Goal: Information Seeking & Learning: Check status

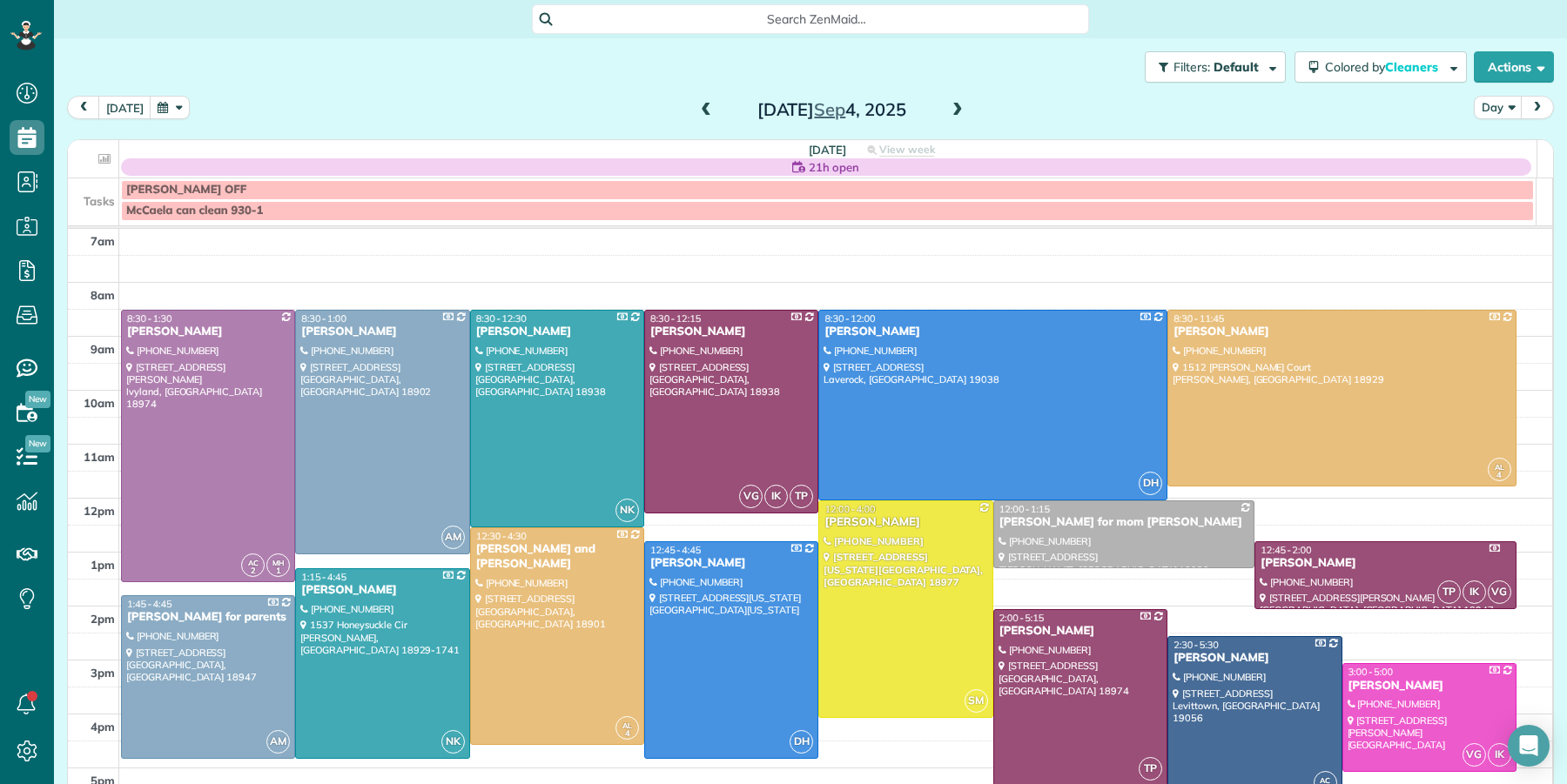
scroll to position [7, 7]
drag, startPoint x: 695, startPoint y: 98, endPoint x: 687, endPoint y: 128, distance: 31.0
click at [697, 98] on span at bounding box center [706, 110] width 19 height 26
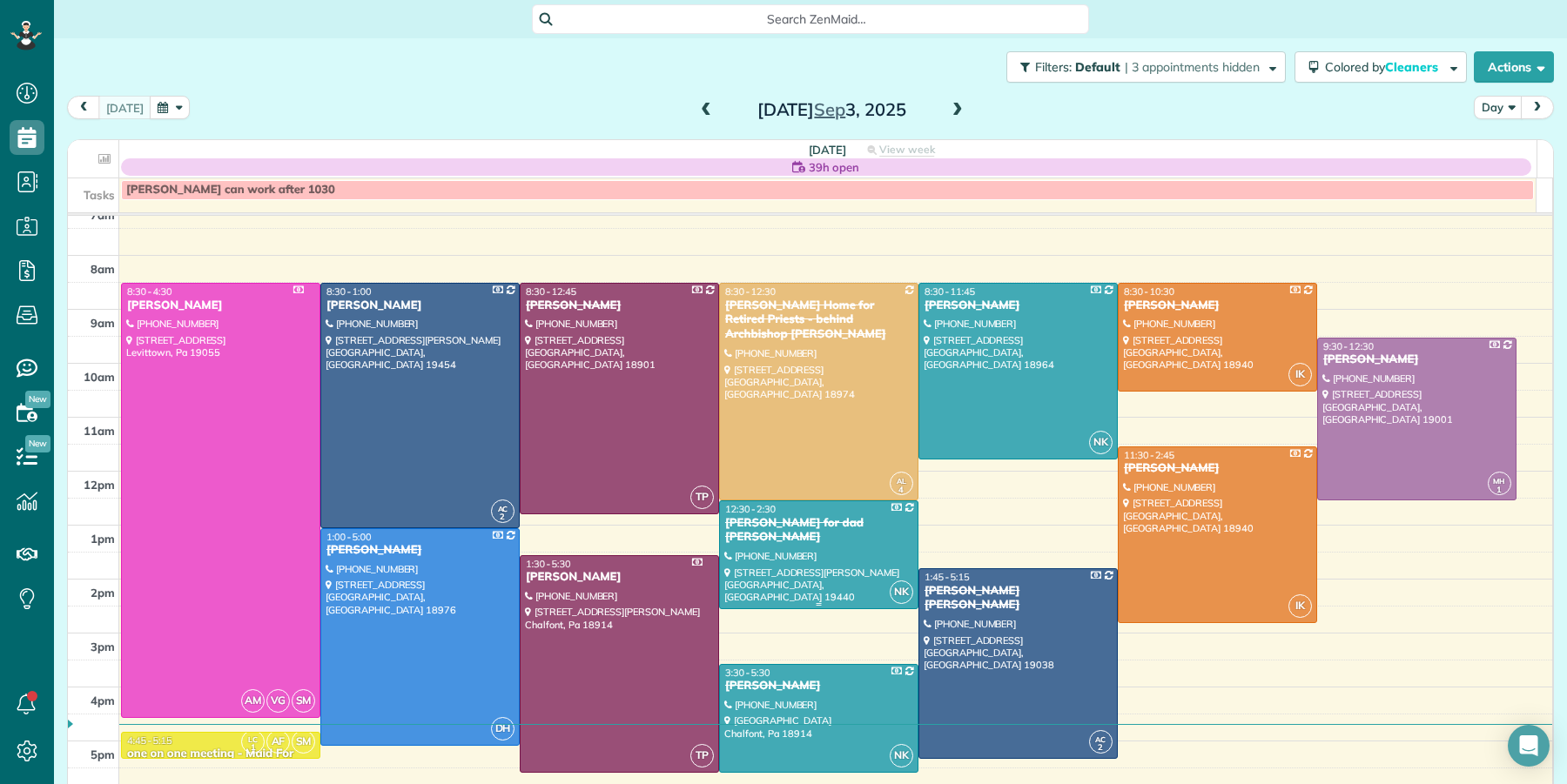
scroll to position [31, 0]
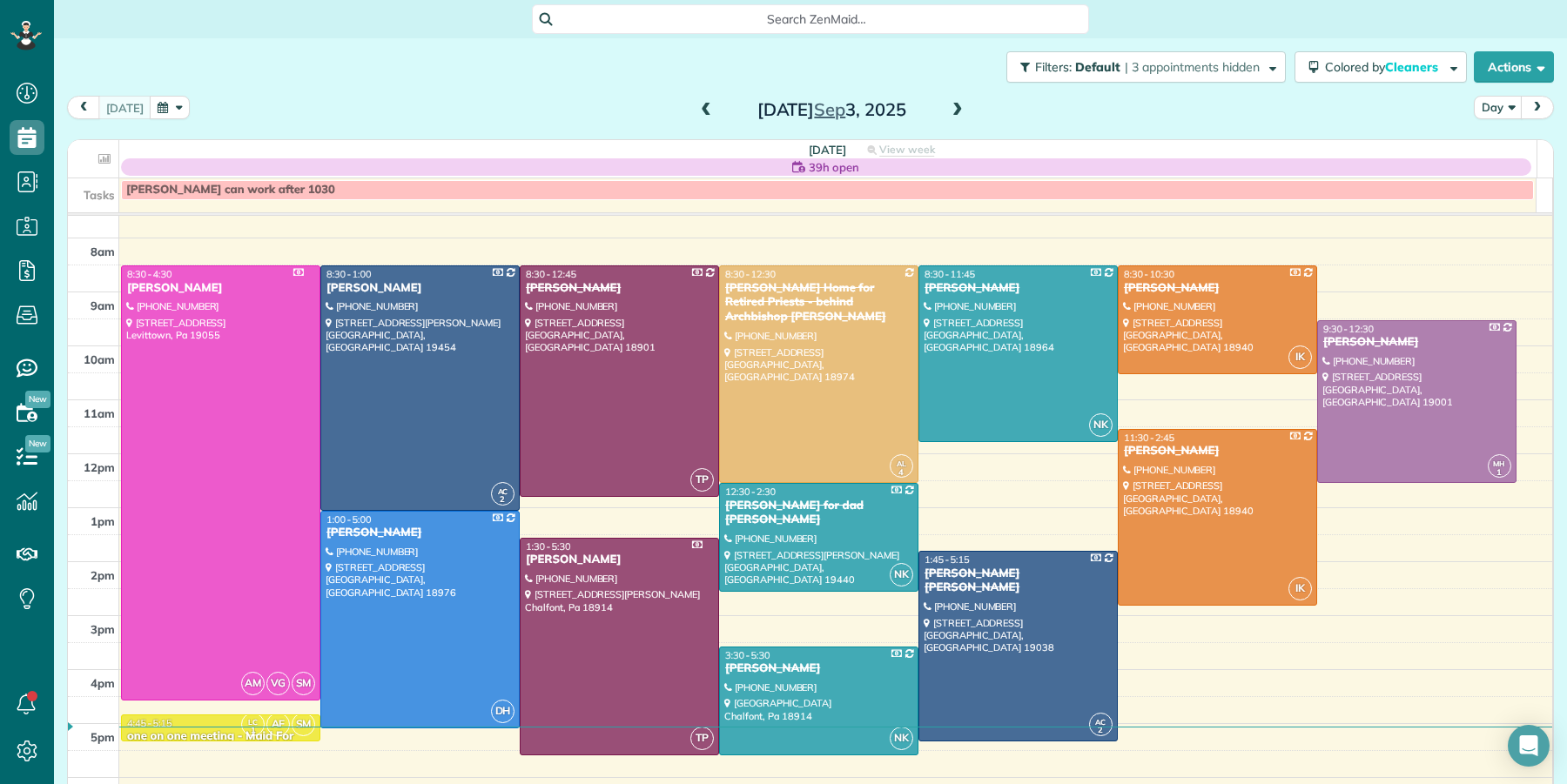
click at [950, 110] on span at bounding box center [957, 110] width 19 height 16
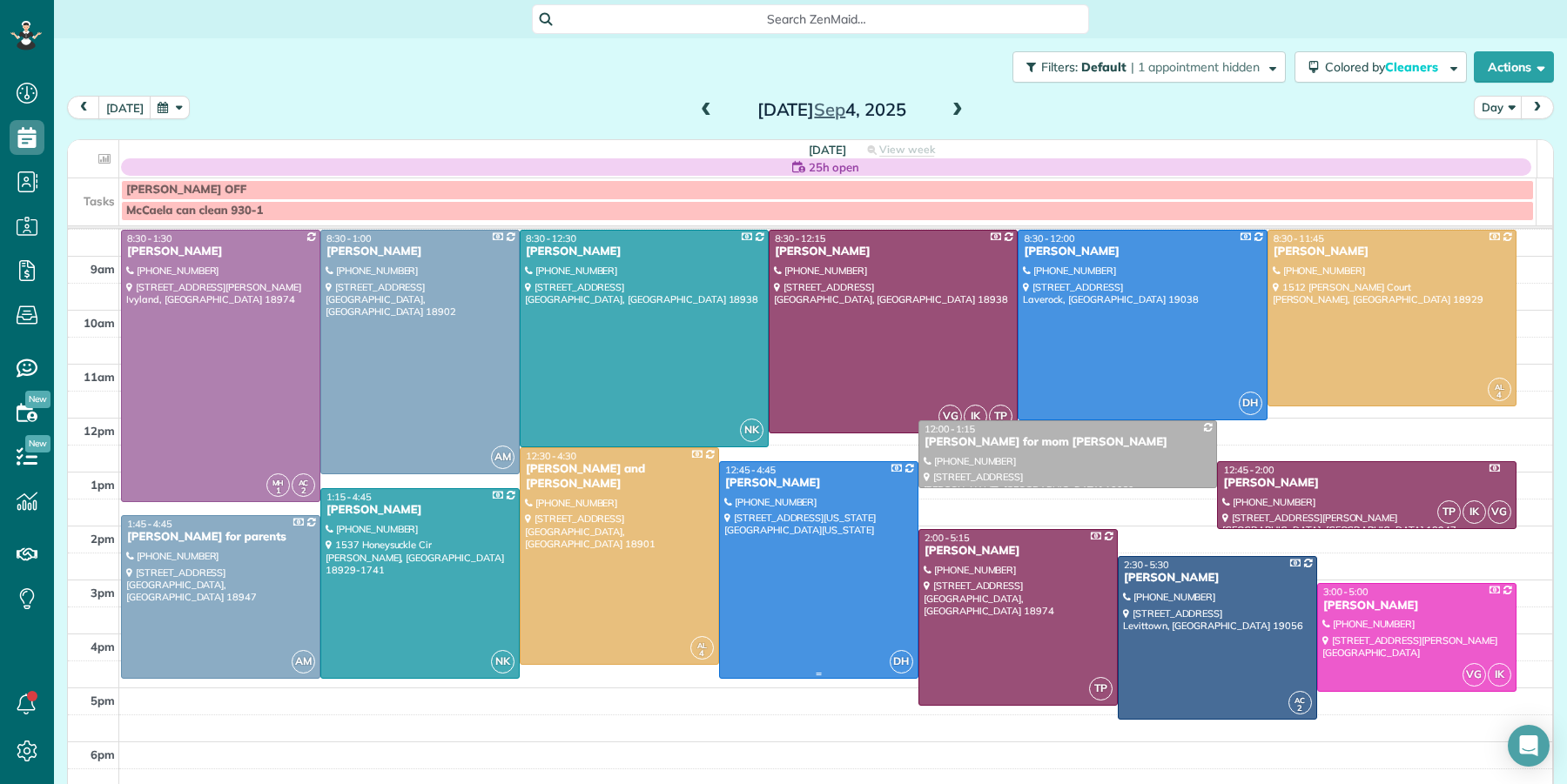
scroll to position [68, 0]
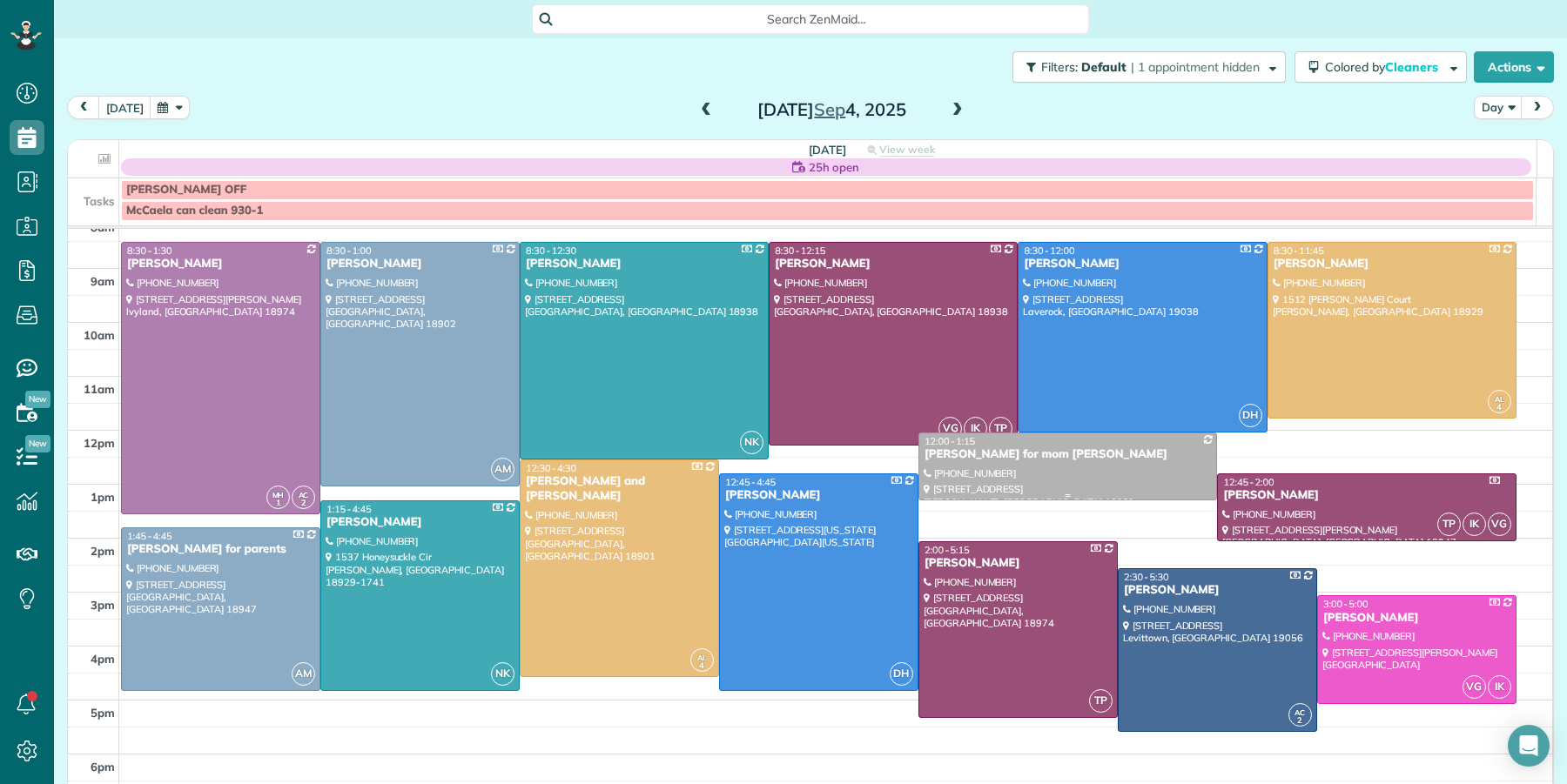
click at [997, 452] on div "Jeramie Ferrell for mom Josephine Leone" at bounding box center [1067, 454] width 288 height 15
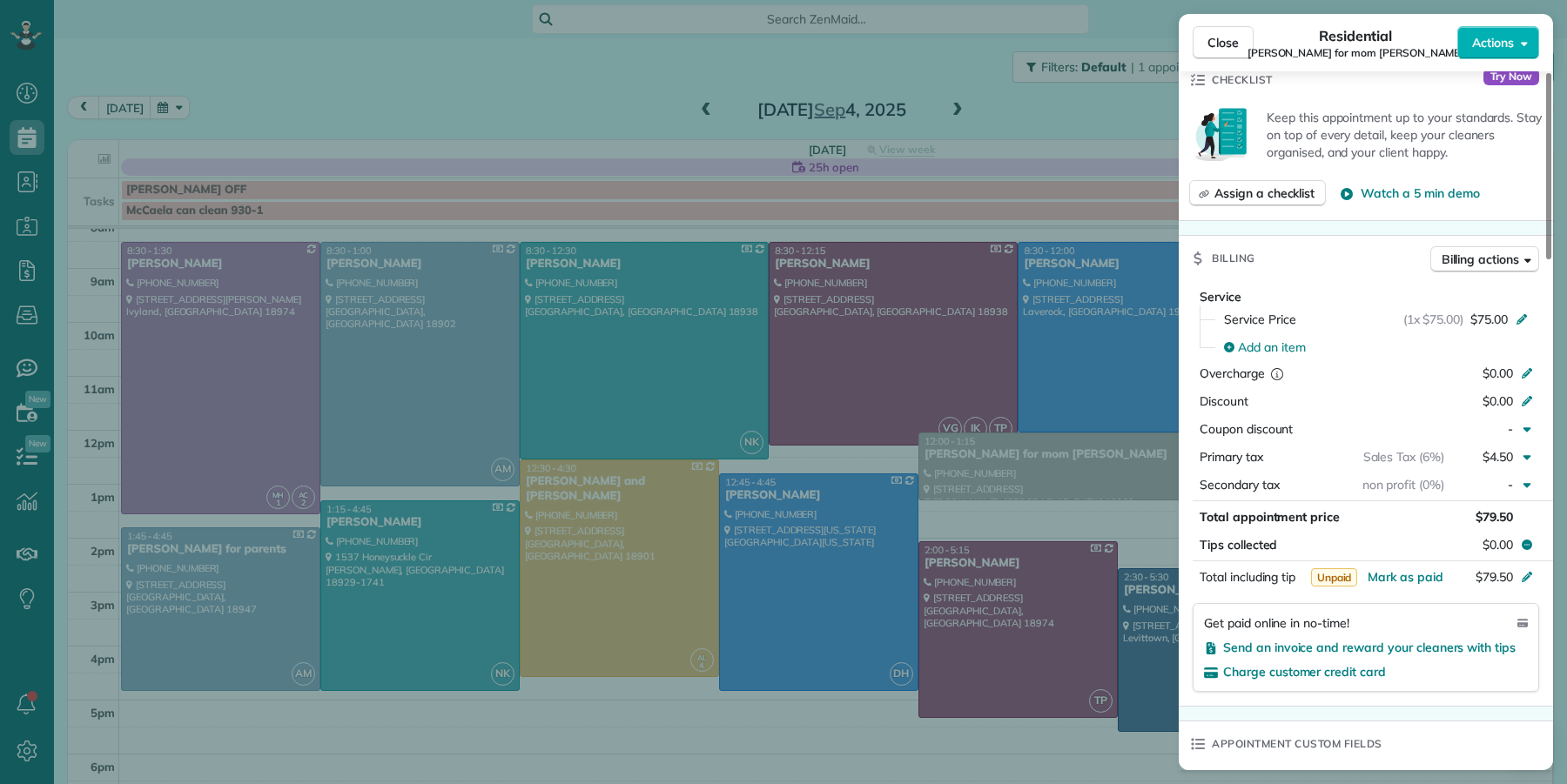
scroll to position [766, 0]
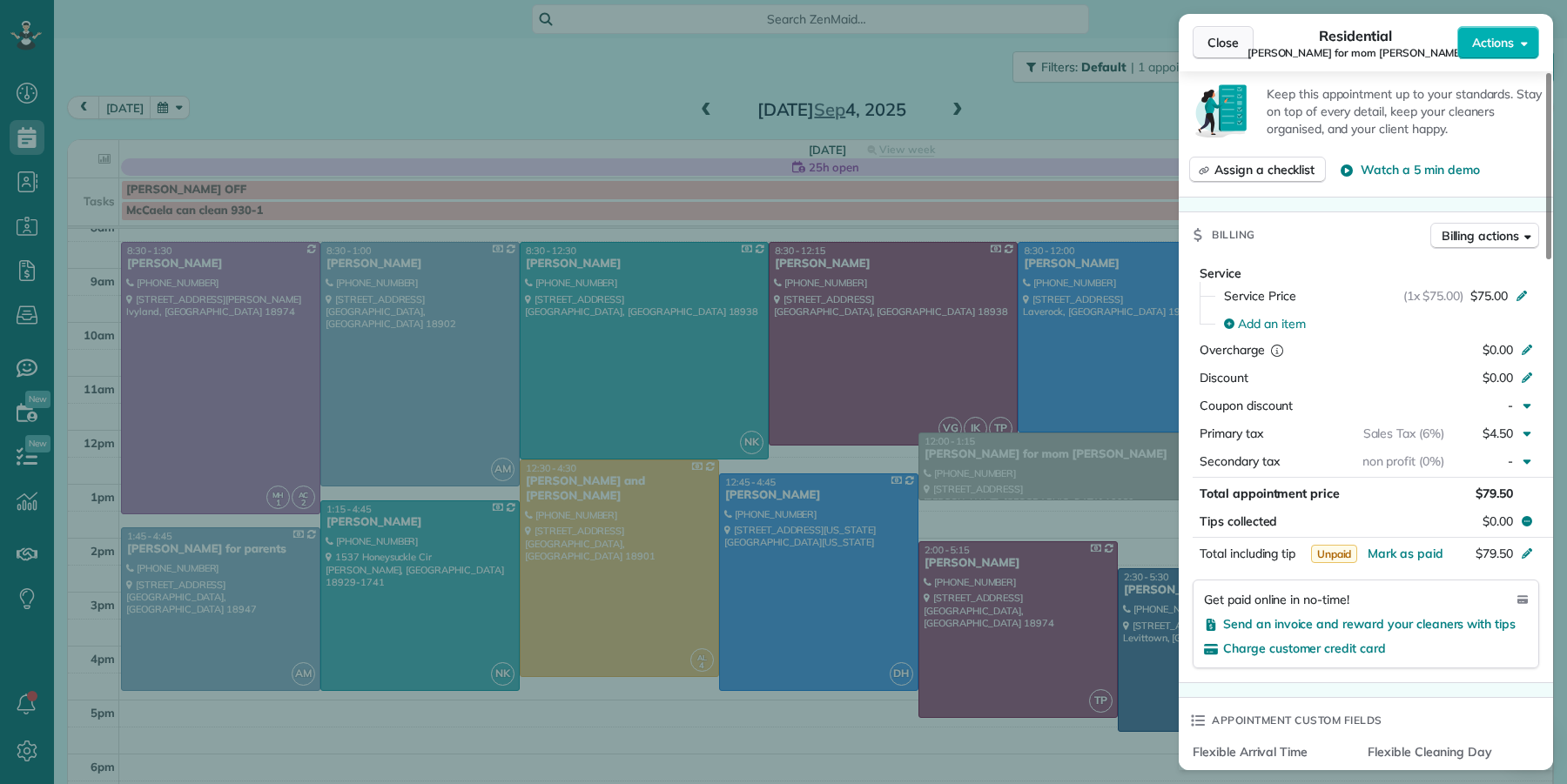
click at [1217, 43] on span "Close" at bounding box center [1223, 42] width 31 height 17
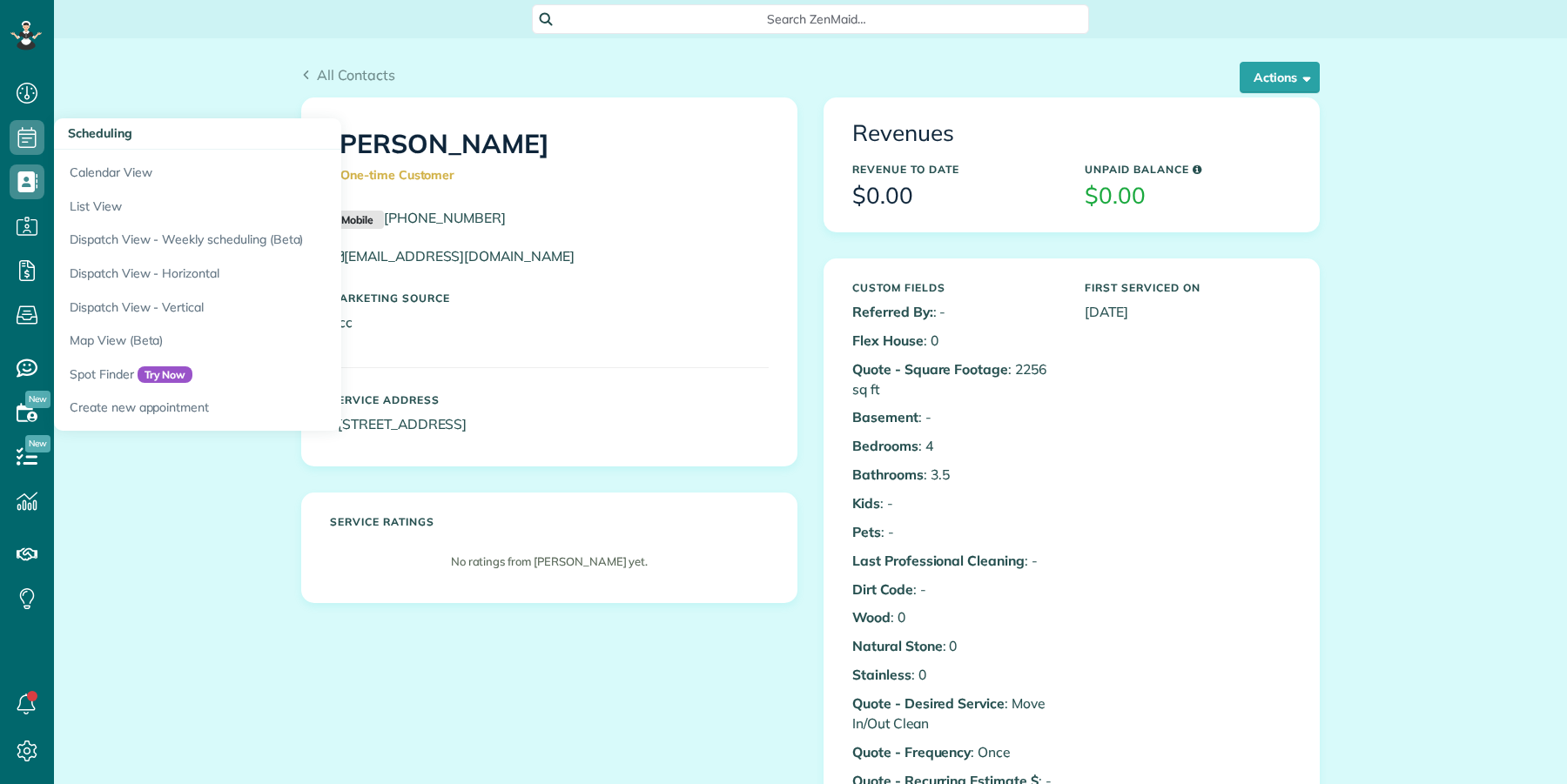
scroll to position [7, 7]
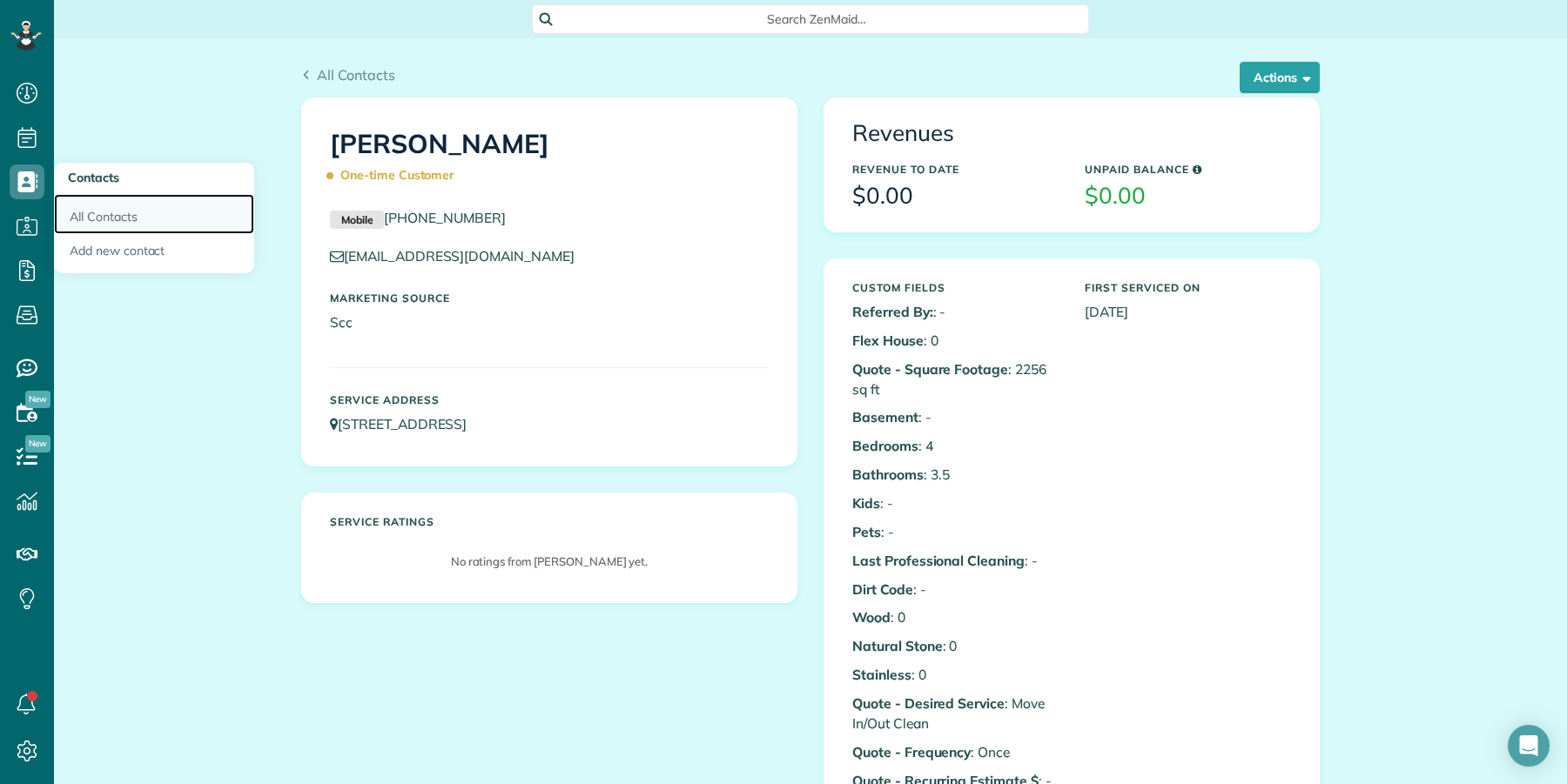
click at [94, 223] on link "All Contacts" at bounding box center [153, 214] width 200 height 40
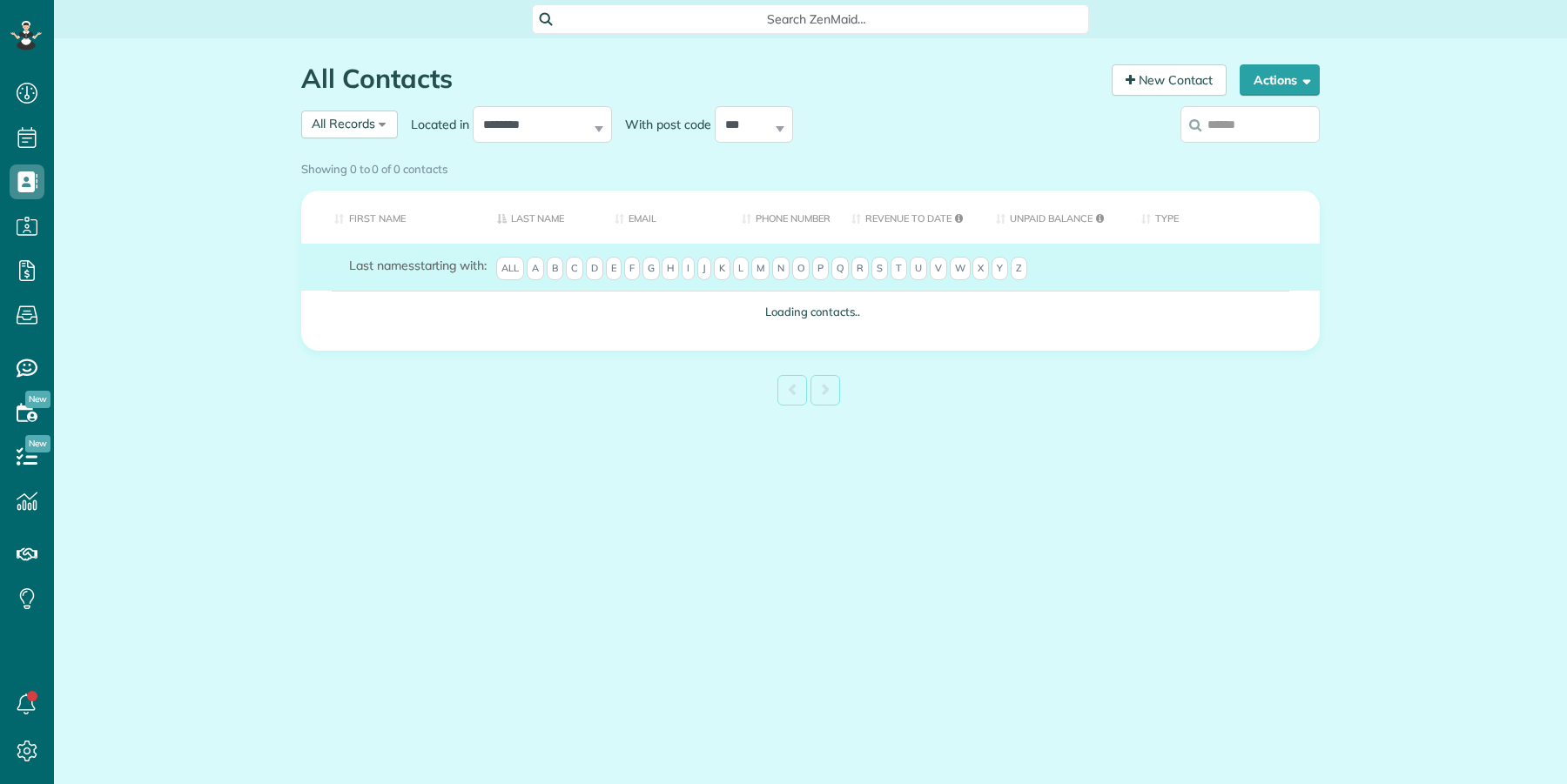
scroll to position [7, 7]
click at [1267, 135] on label at bounding box center [1250, 123] width 139 height 45
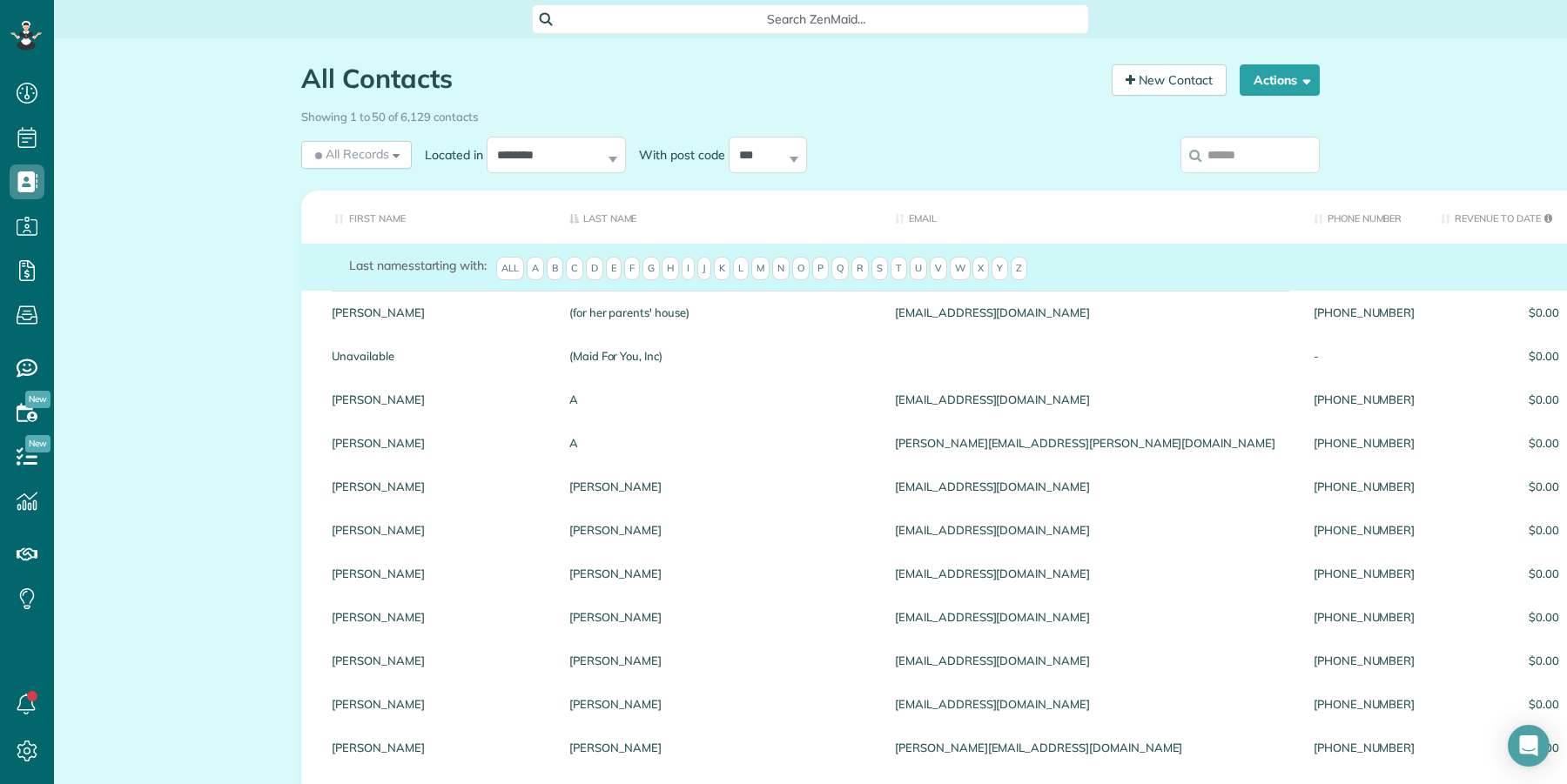
click at [1256, 157] on input "search" at bounding box center [1250, 154] width 139 height 37
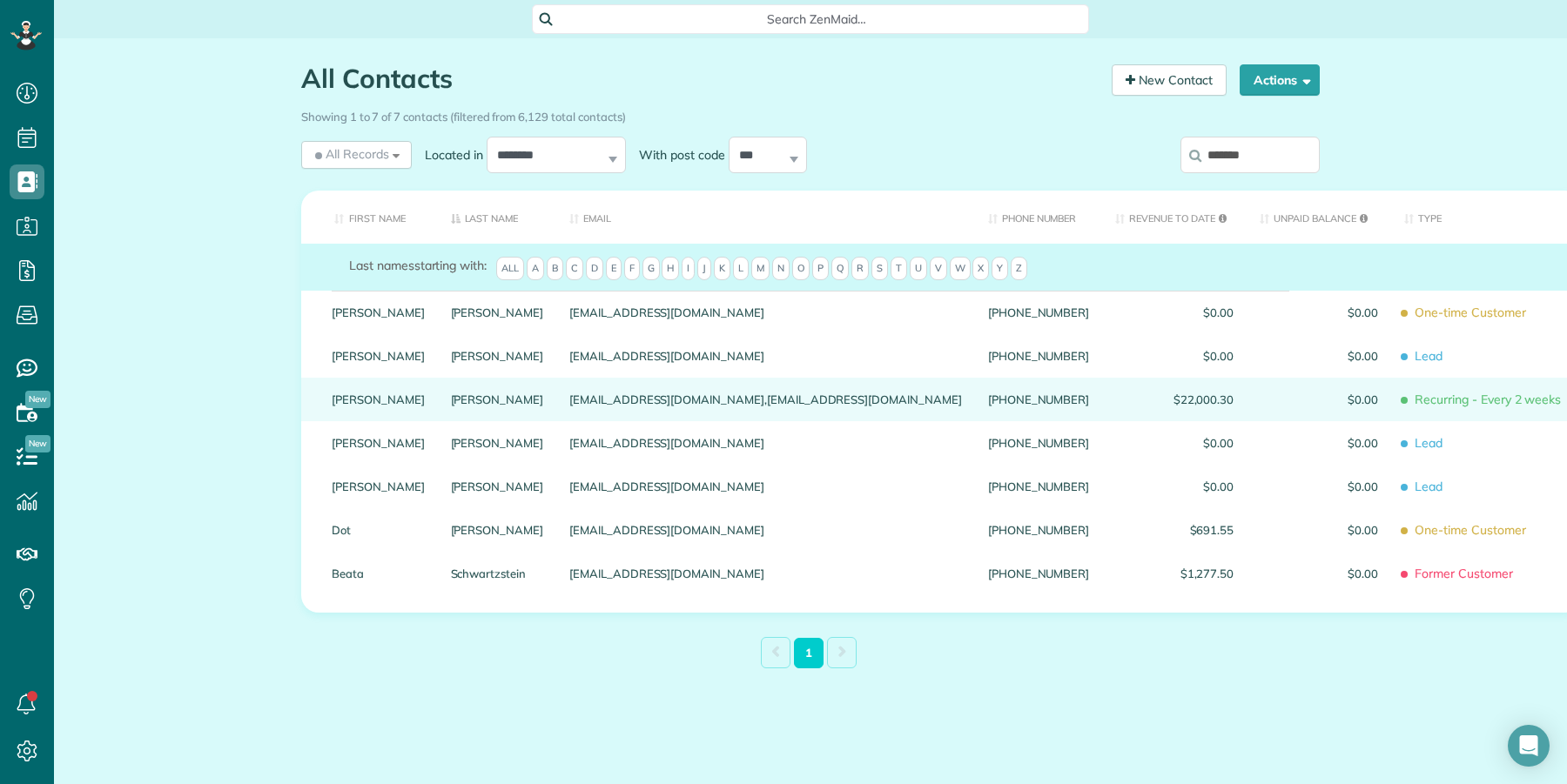
type input "*******"
click at [333, 405] on link "Eleanor" at bounding box center [378, 399] width 94 height 12
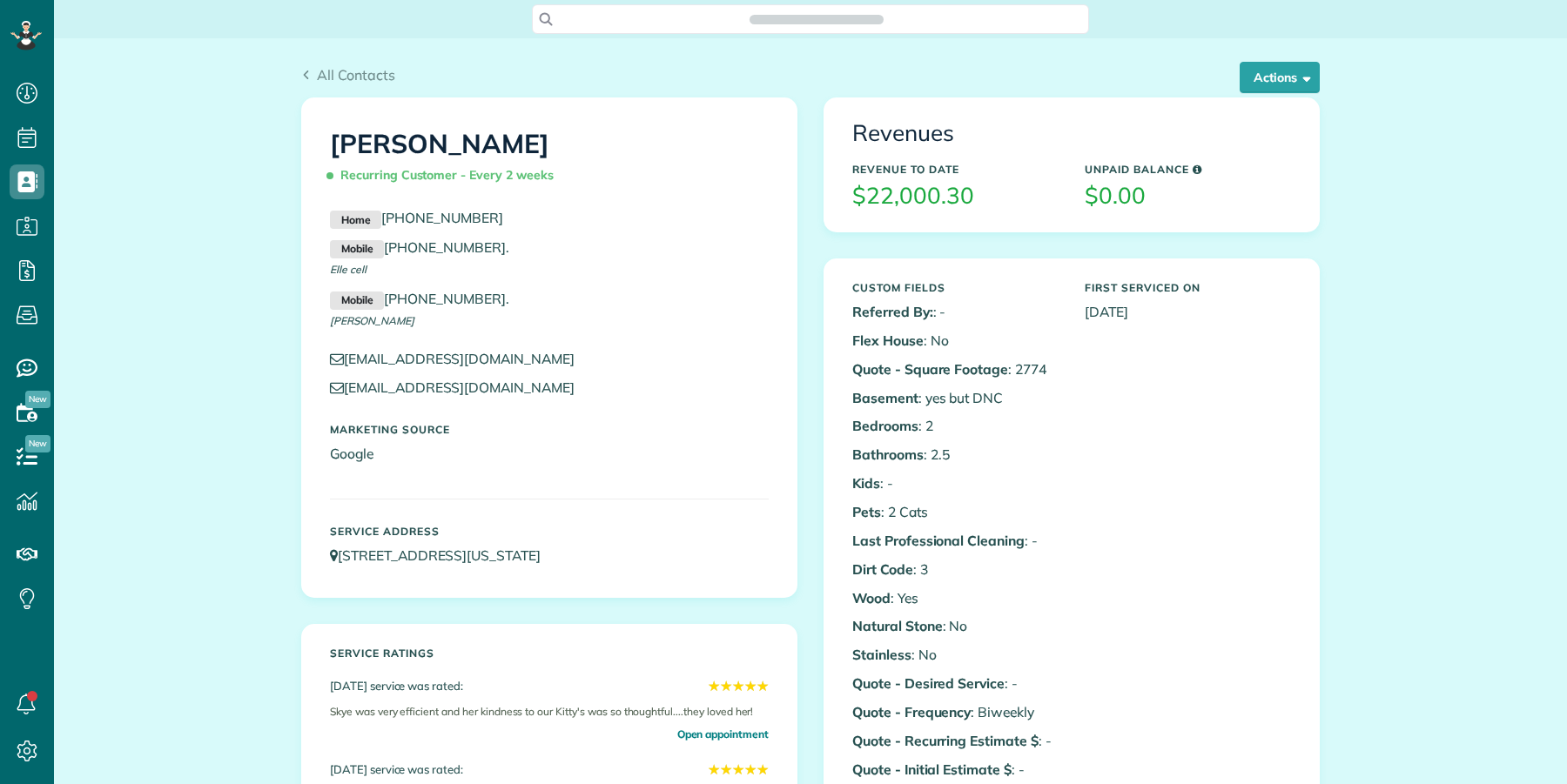
scroll to position [7, 7]
click at [1297, 80] on span "button" at bounding box center [1303, 77] width 13 height 13
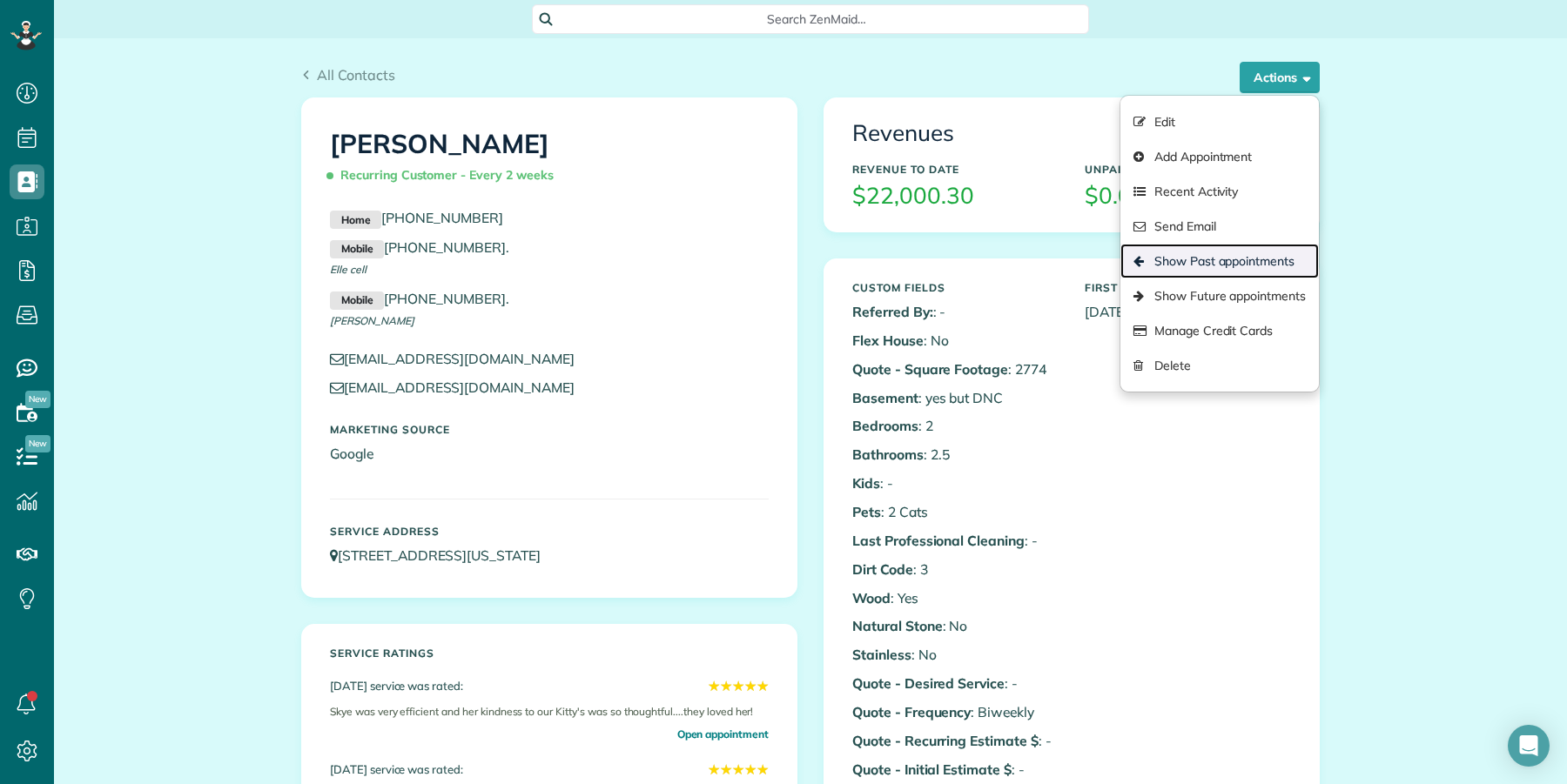
click at [1240, 269] on link "Show Past appointments" at bounding box center [1219, 261] width 198 height 35
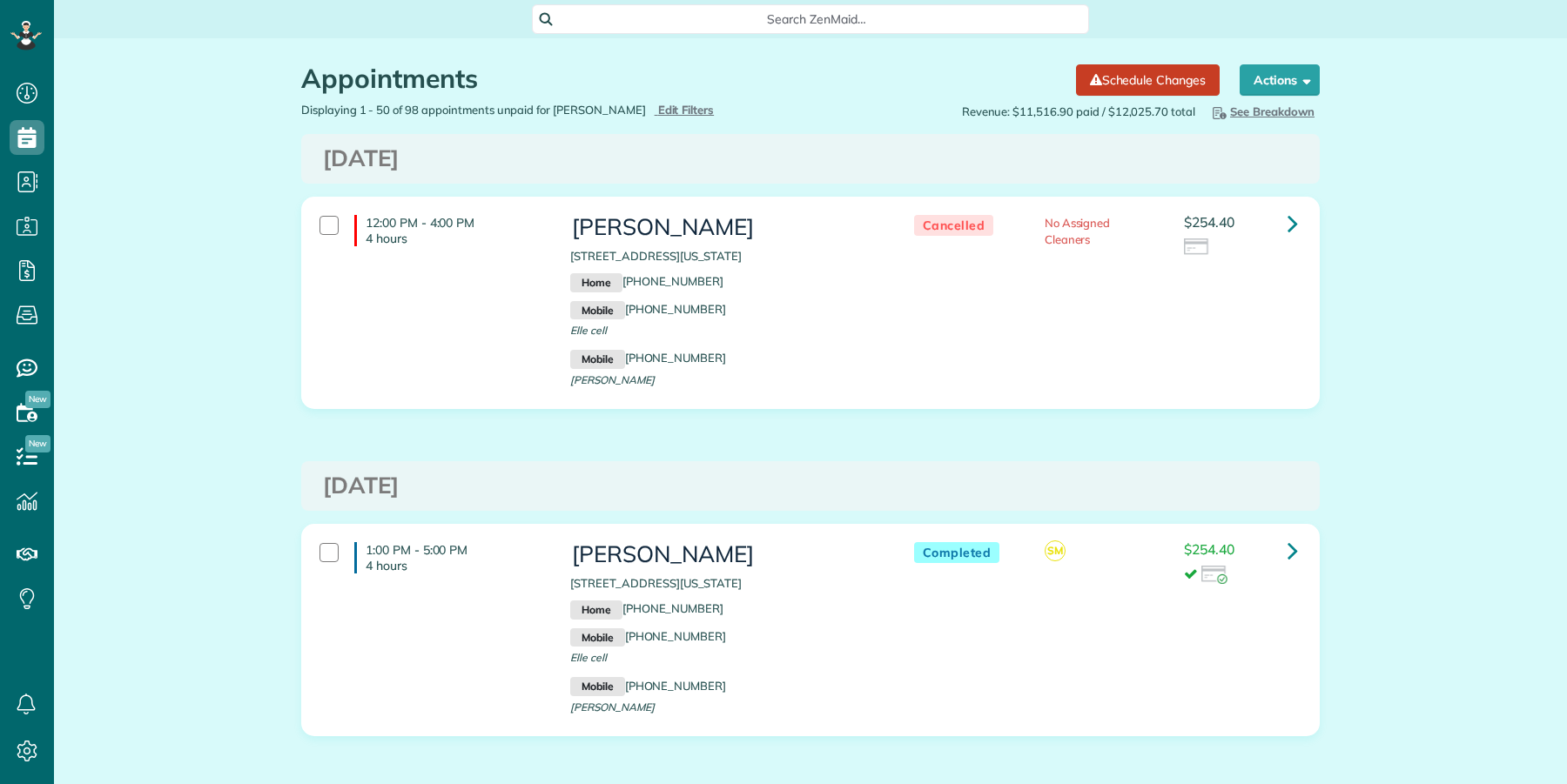
scroll to position [7, 7]
click at [1275, 229] on link at bounding box center [1292, 223] width 35 height 35
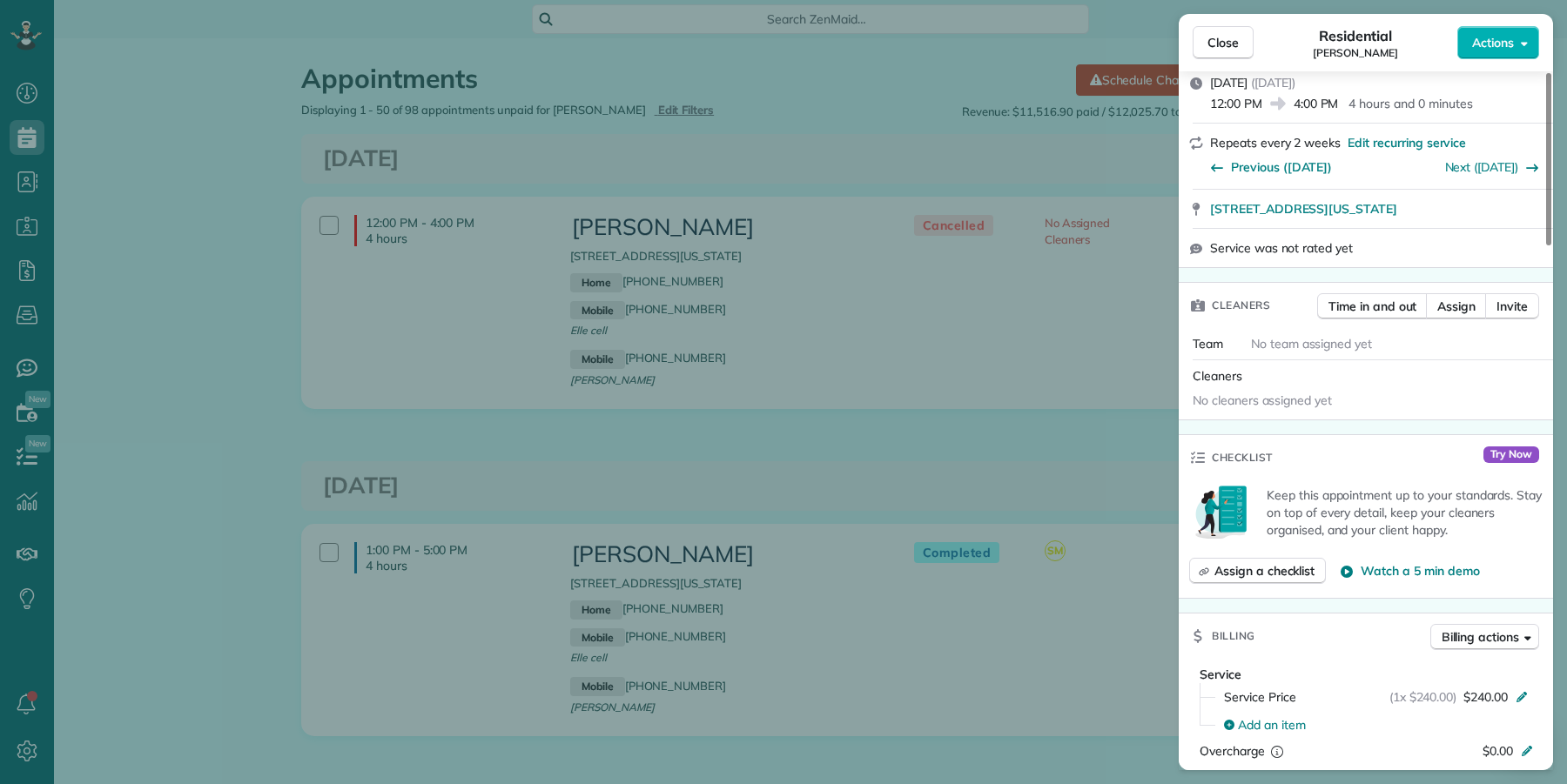
scroll to position [588, 0]
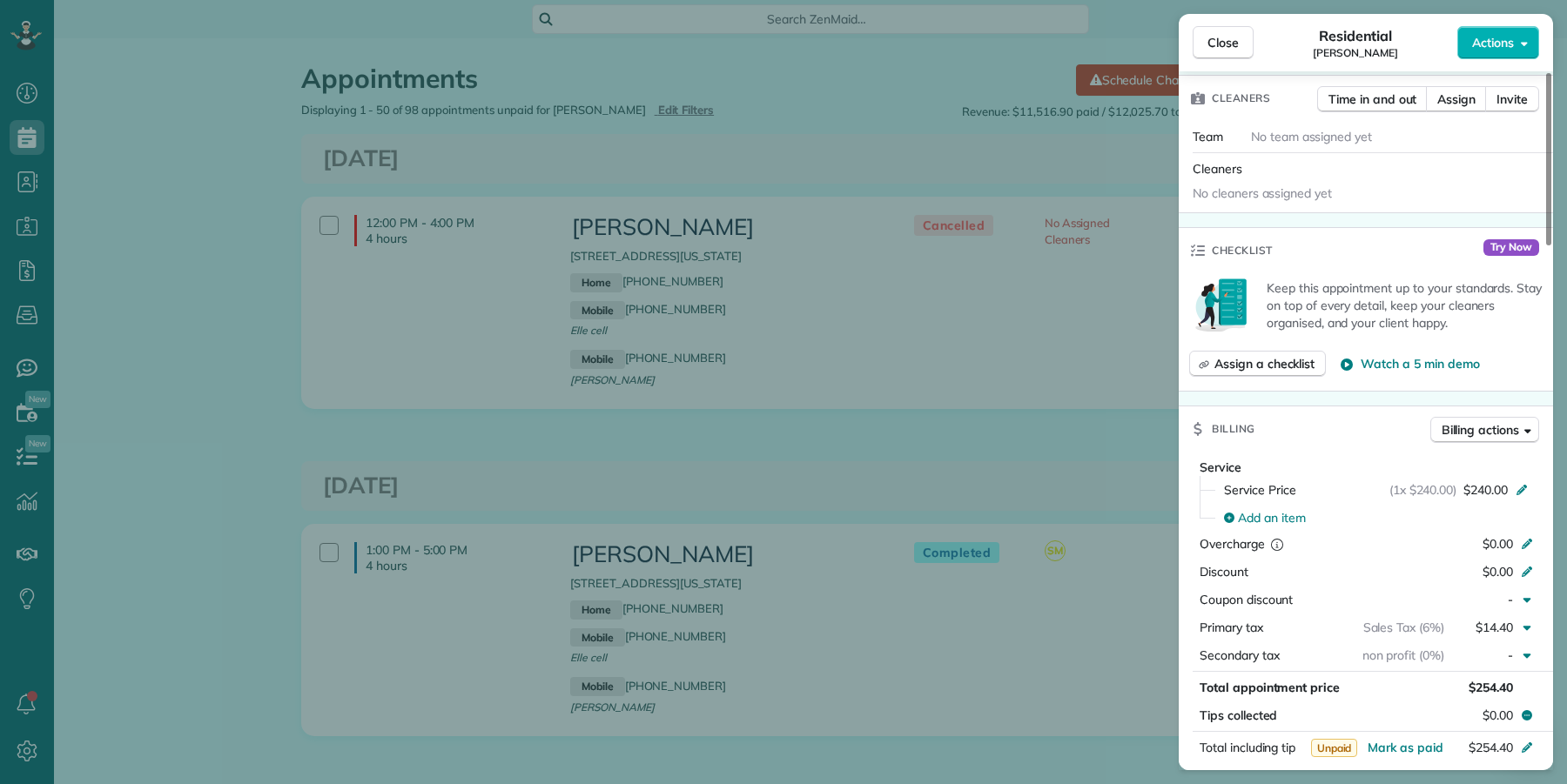
drag, startPoint x: 1232, startPoint y: 35, endPoint x: 1152, endPoint y: 40, distance: 80.2
click at [1232, 35] on span "Close" at bounding box center [1223, 42] width 31 height 17
